Goal: Check status: Check status

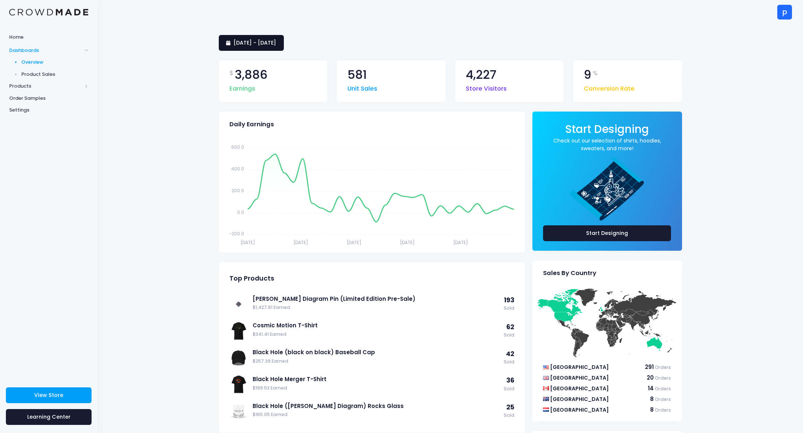
click at [276, 45] on span "2 September 2025 - 1 October 2025" at bounding box center [255, 42] width 43 height 7
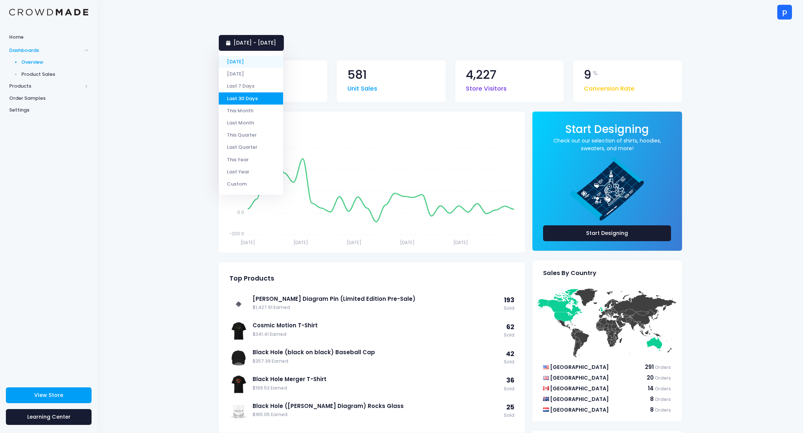
click at [261, 61] on li "[DATE]" at bounding box center [251, 62] width 64 height 12
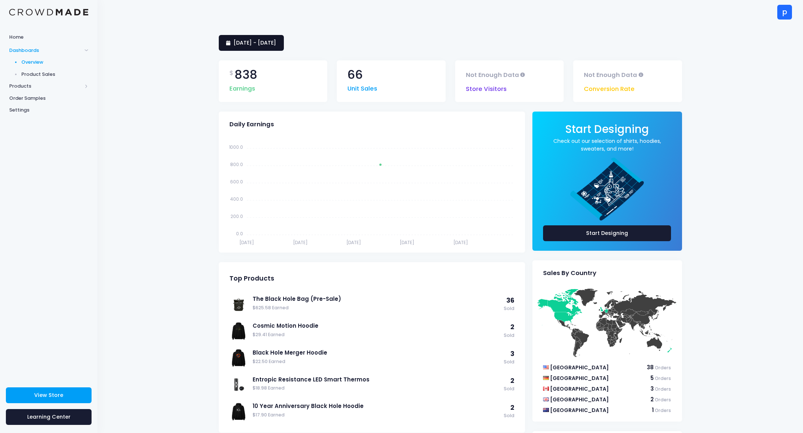
click at [276, 41] on span "2 October 2025 - 2 October 2025" at bounding box center [255, 42] width 43 height 7
click at [361, 40] on div "2 October 2025 - 2 October 2025" at bounding box center [451, 43] width 464 height 16
click at [276, 43] on span "2 October 2025 - 2 October 2025" at bounding box center [255, 42] width 43 height 7
click at [249, 112] on li "This Month" at bounding box center [251, 110] width 64 height 12
